Goal: Information Seeking & Learning: Learn about a topic

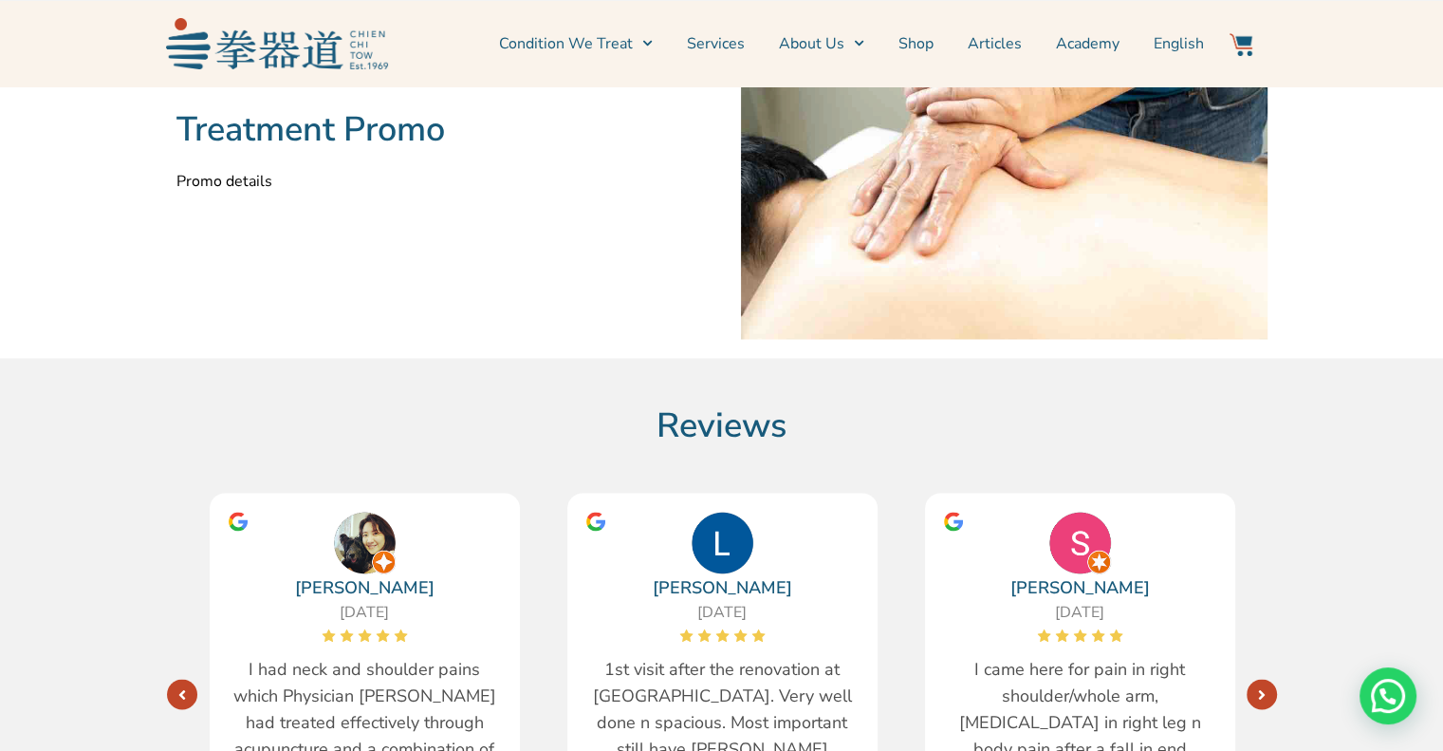
scroll to position [3132, 0]
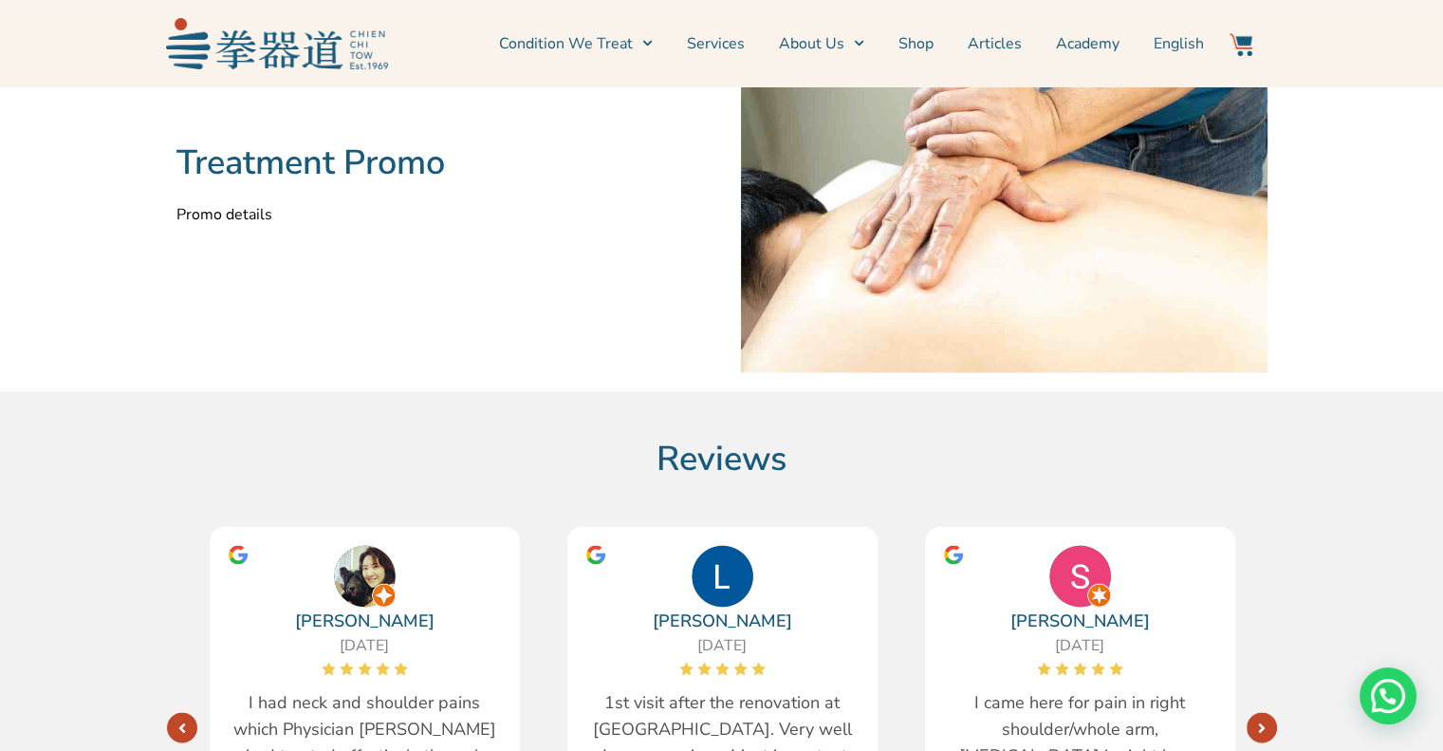
click at [219, 215] on p "Promo details" at bounding box center [440, 214] width 527 height 23
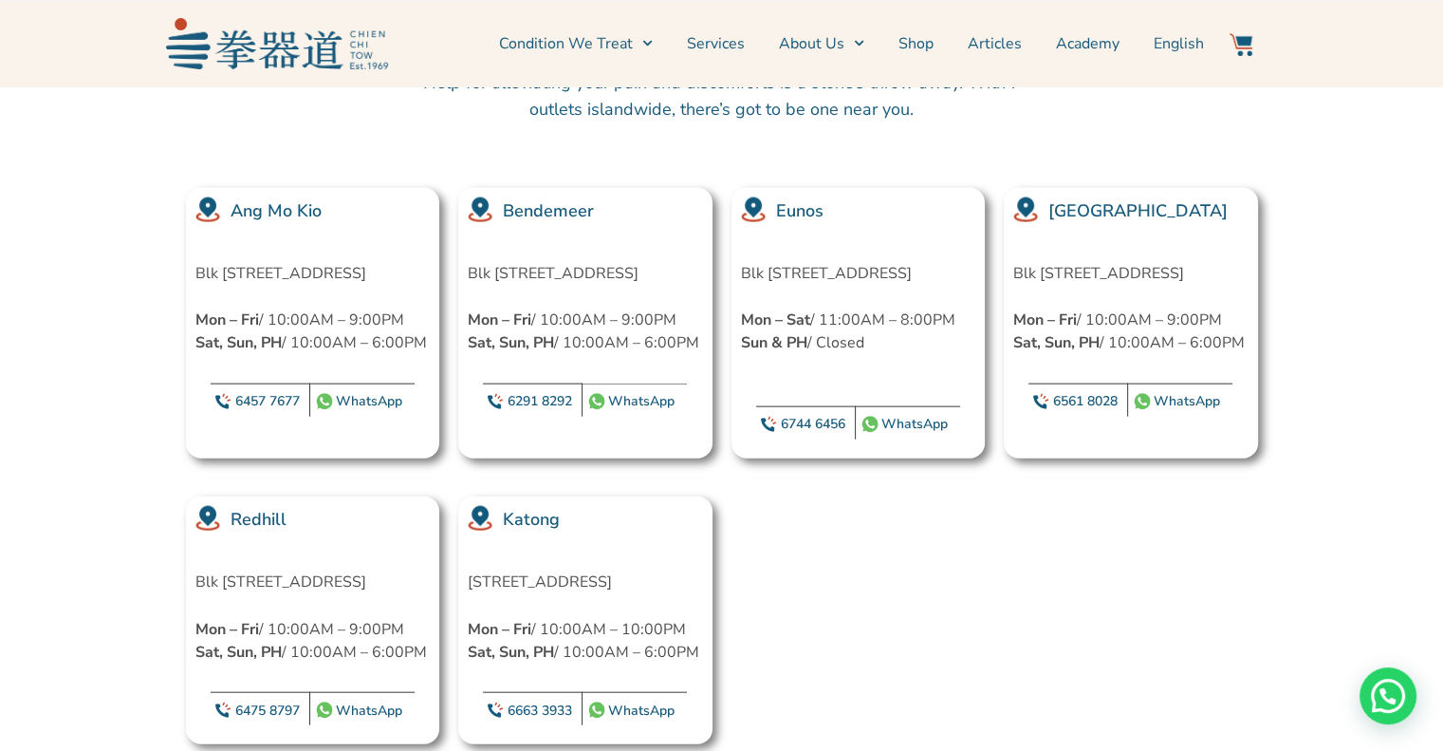
scroll to position [4271, 0]
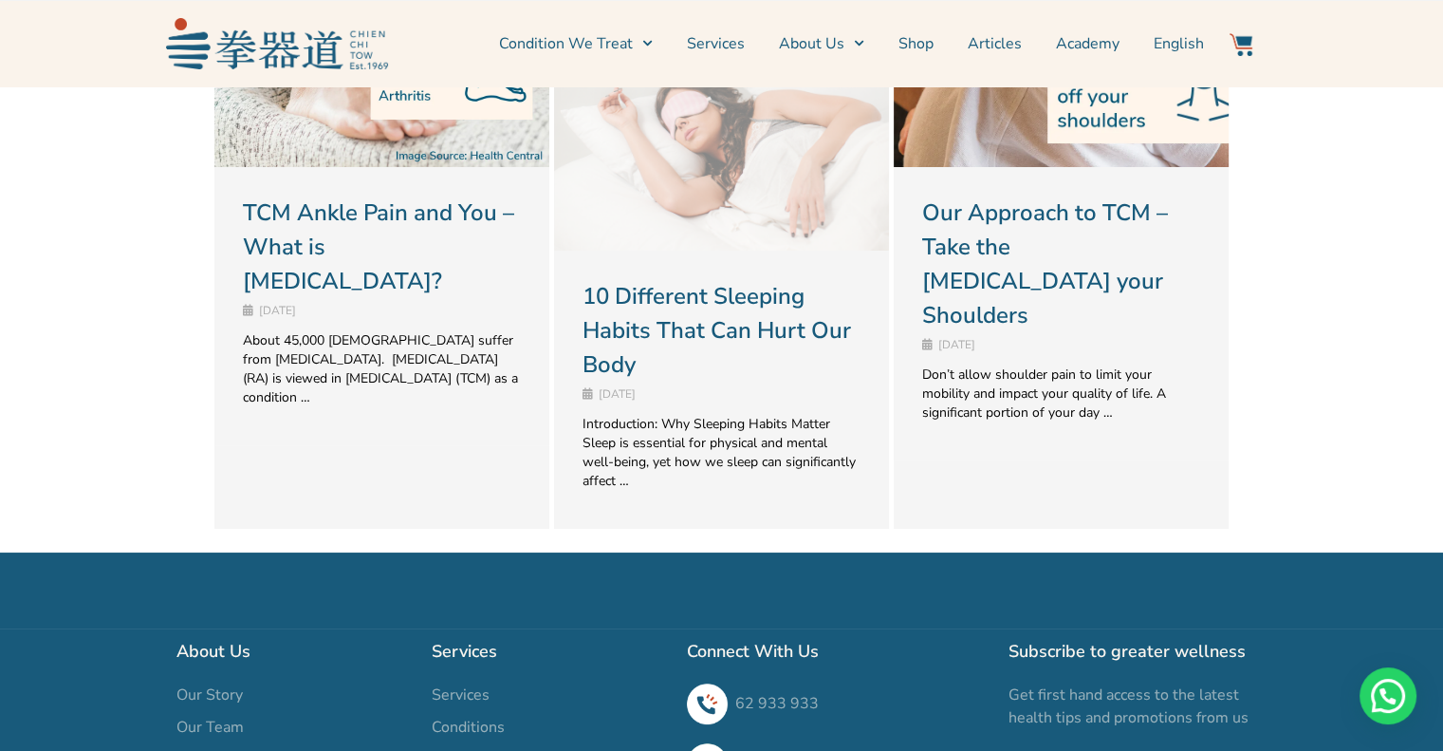
scroll to position [7212, 0]
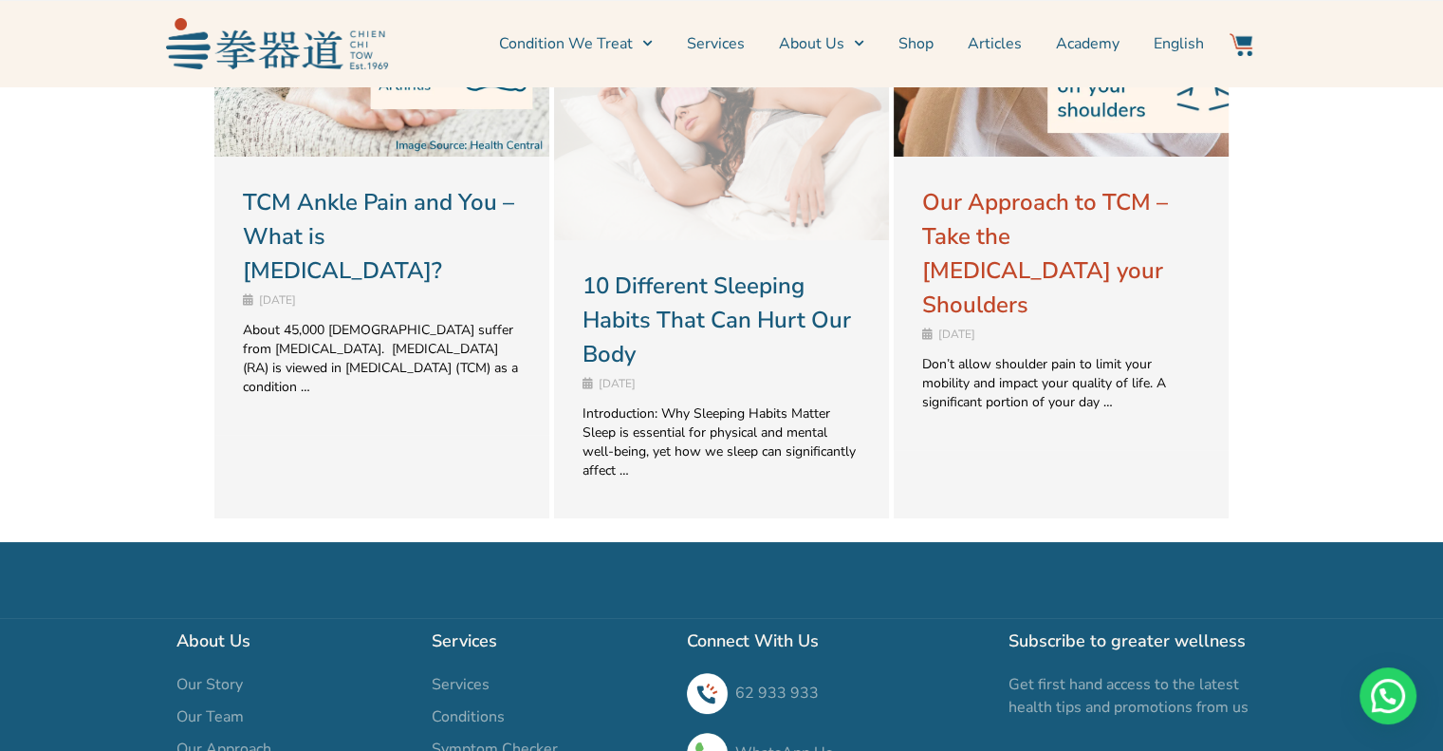
click at [998, 223] on link "Our Approach to TCM – Take the [MEDICAL_DATA] your Shoulders" at bounding box center [1045, 253] width 246 height 133
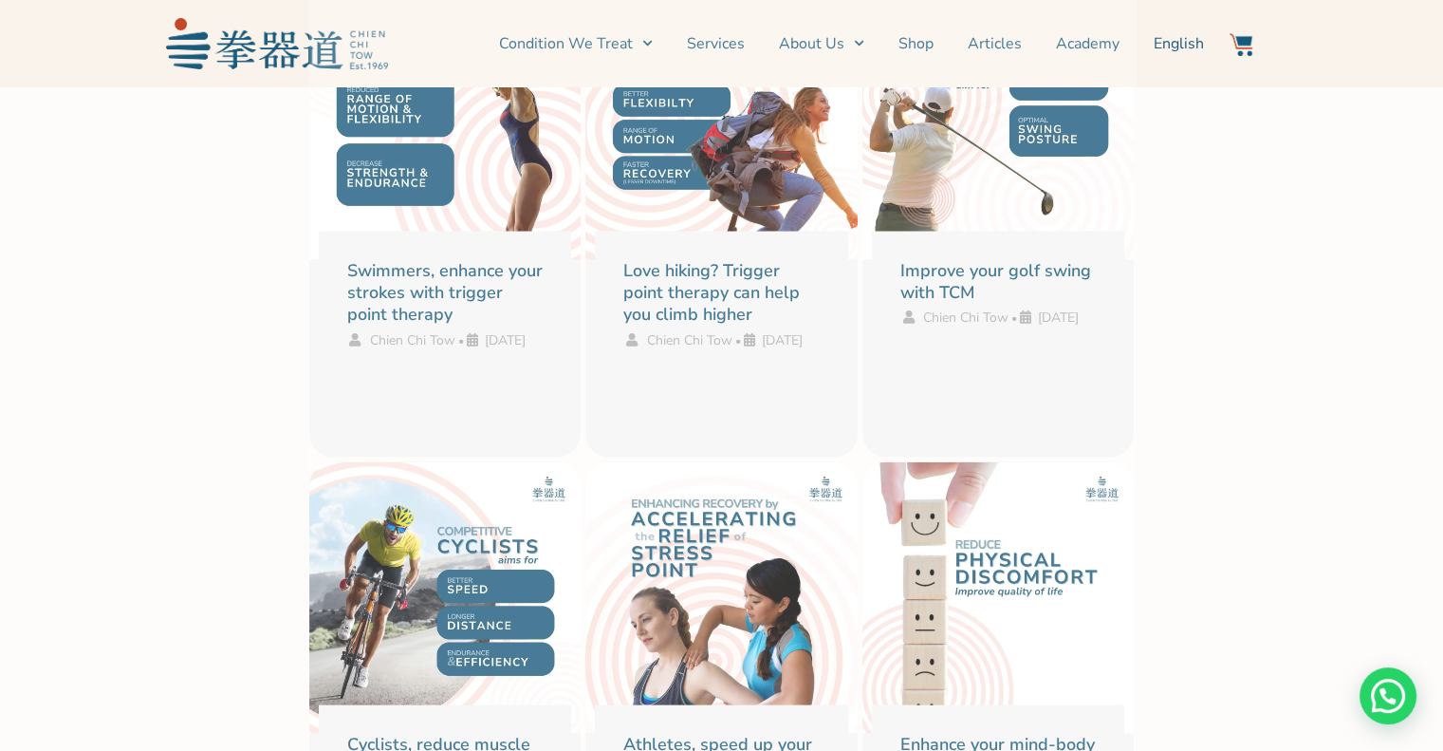
scroll to position [3606, 0]
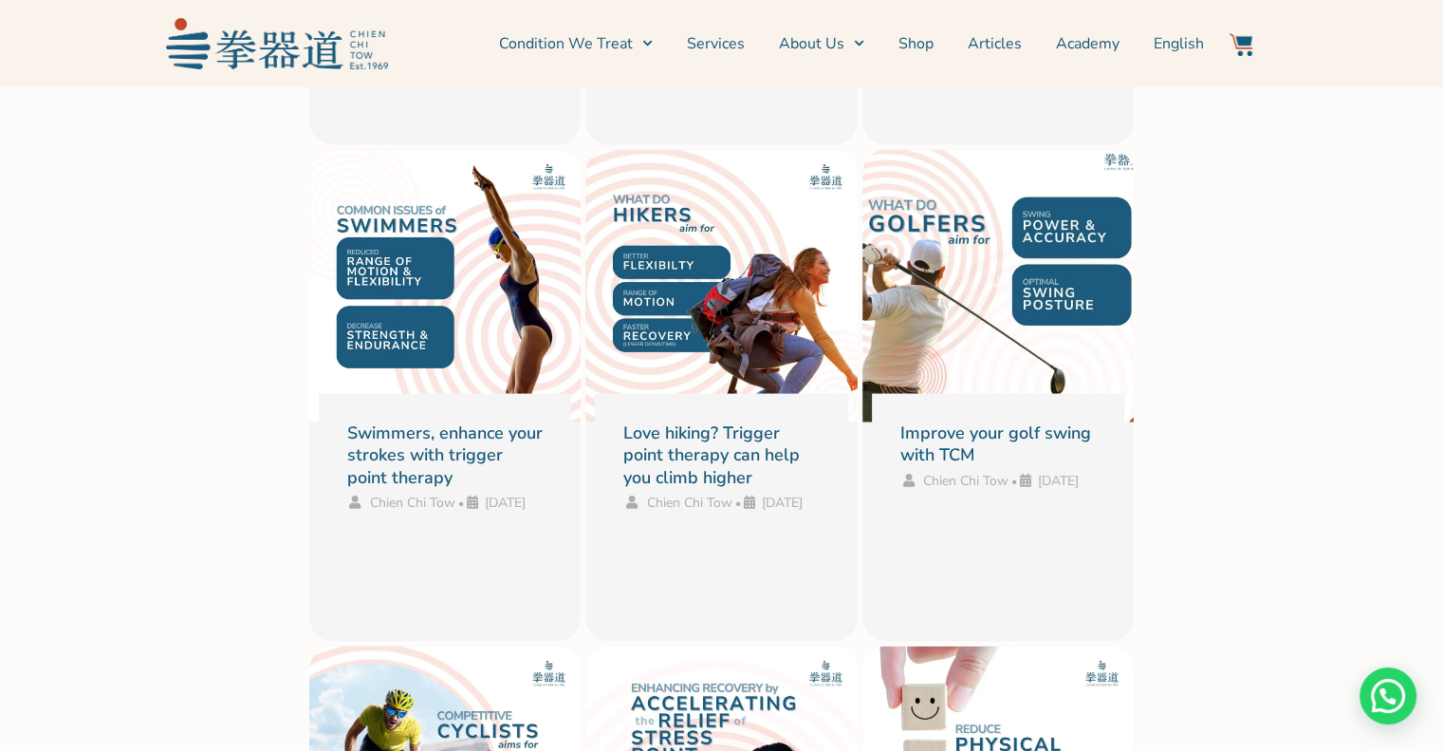
drag, startPoint x: 991, startPoint y: 363, endPoint x: 949, endPoint y: 303, distance: 73.7
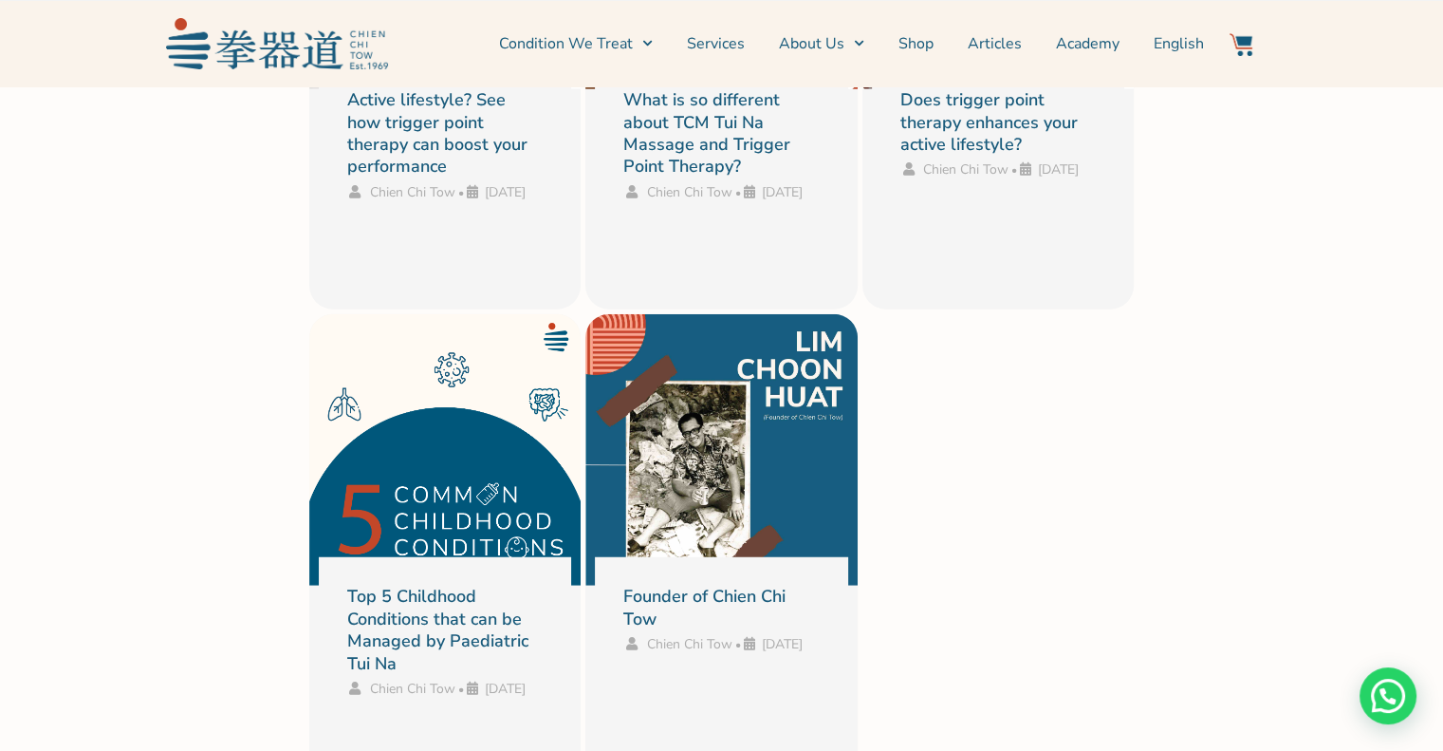
scroll to position [4935, 0]
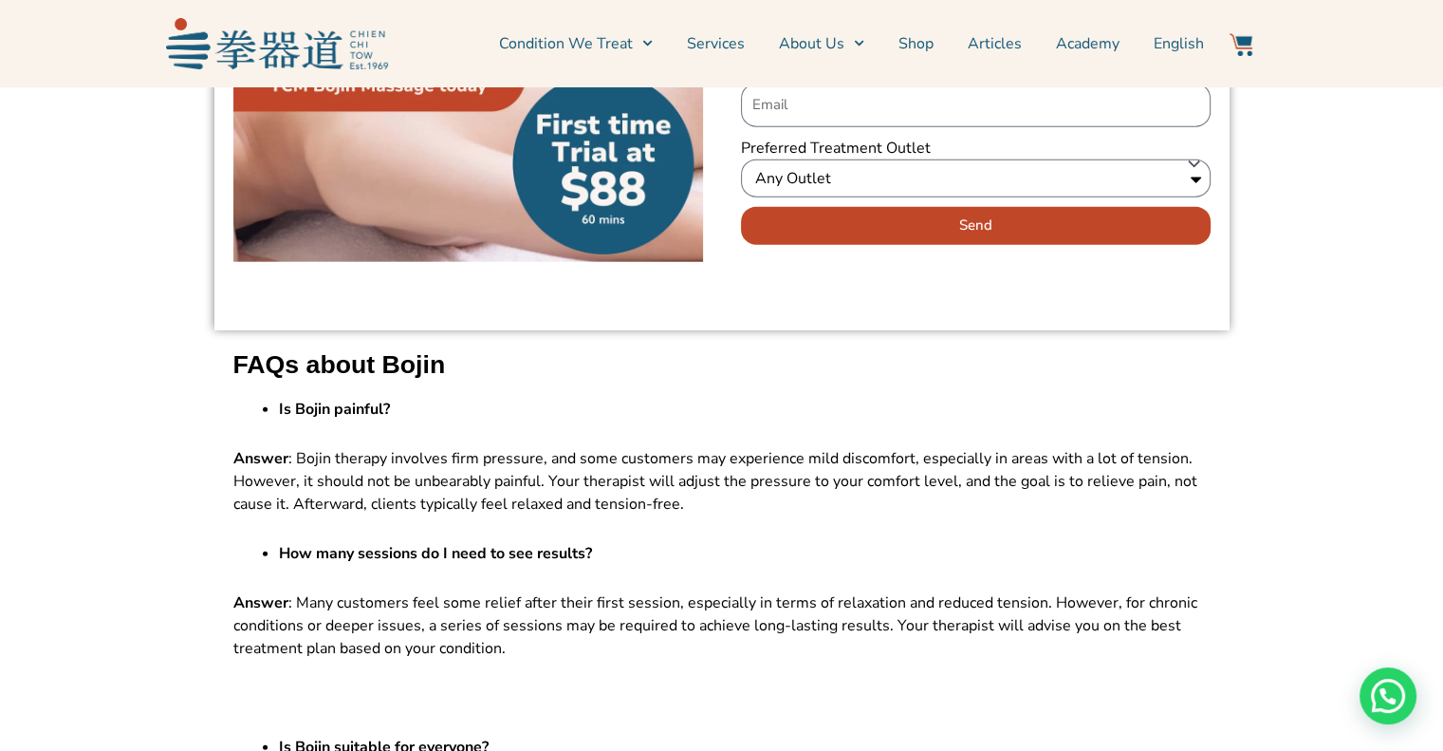
scroll to position [11863, 0]
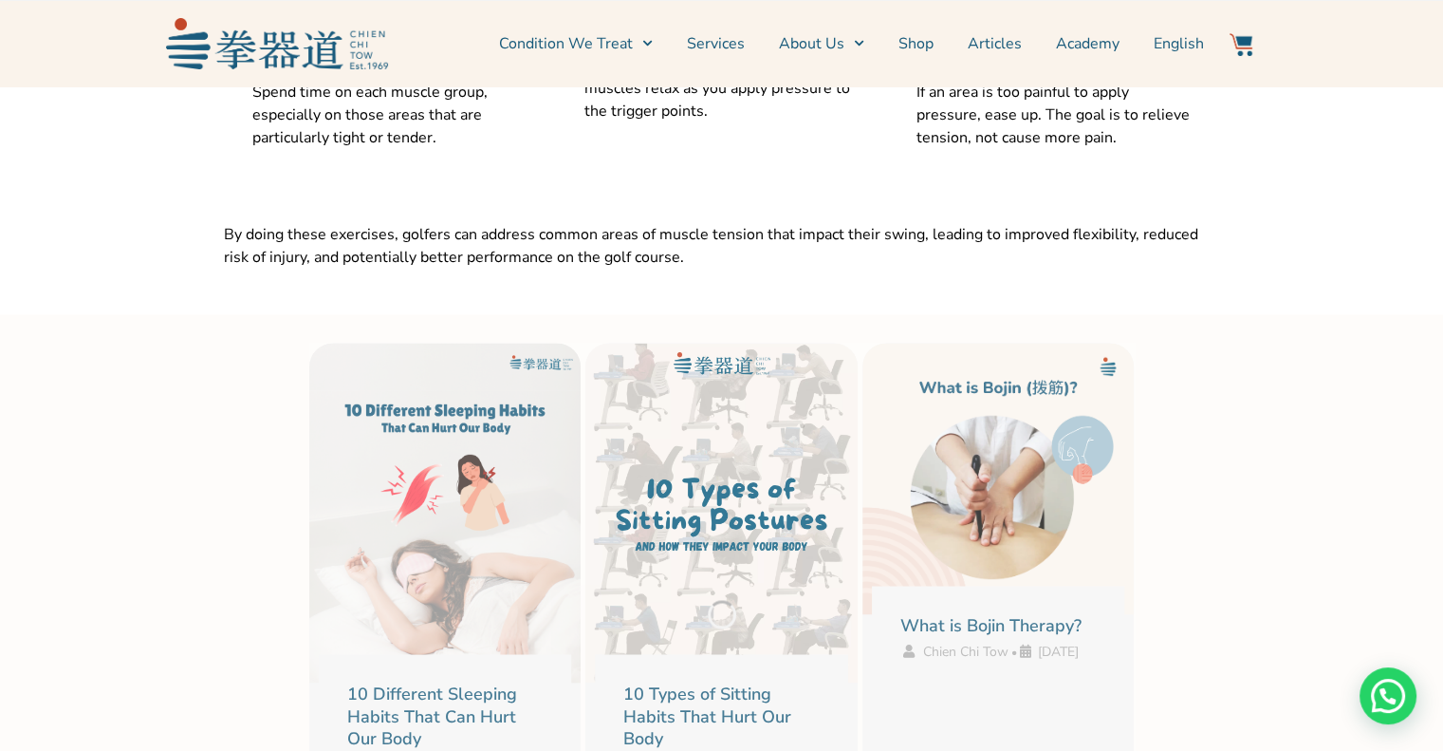
scroll to position [3511, 0]
